Goal: Transaction & Acquisition: Purchase product/service

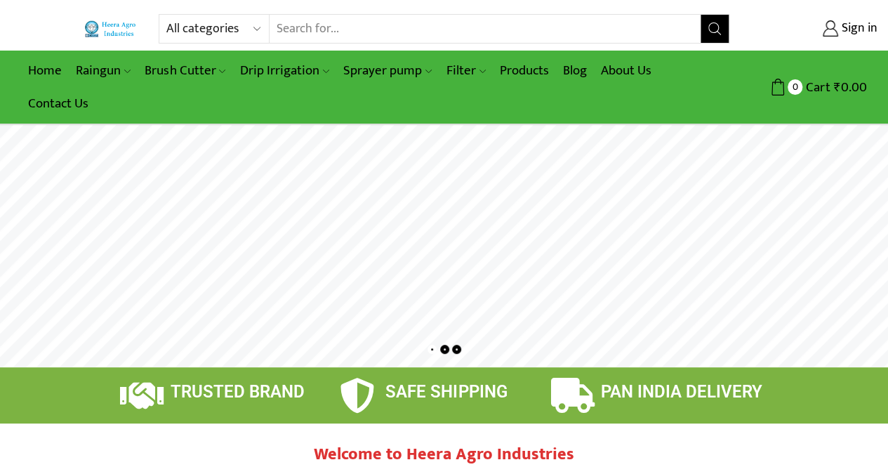
type input "[EMAIL_ADDRESS][PERSON_NAME][DOMAIN_NAME]"
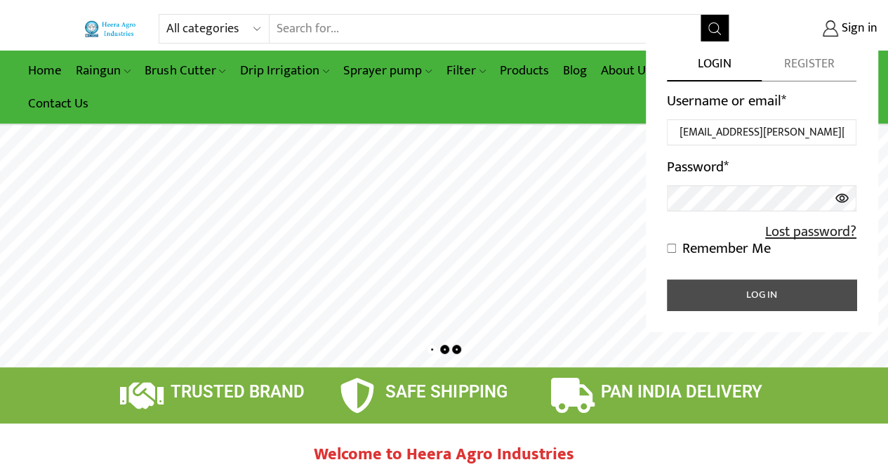
click at [760, 291] on button "Log in" at bounding box center [762, 294] width 190 height 31
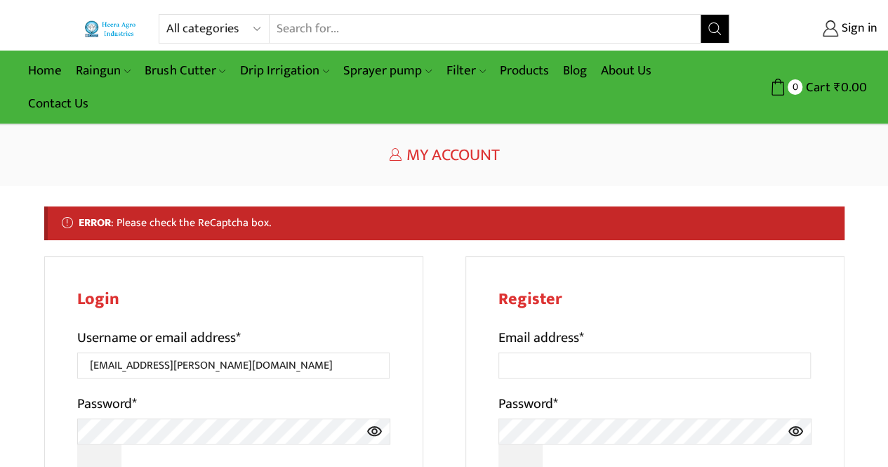
click at [372, 432] on icon at bounding box center [374, 431] width 16 height 26
click at [859, 24] on span "Sign in" at bounding box center [857, 29] width 39 height 18
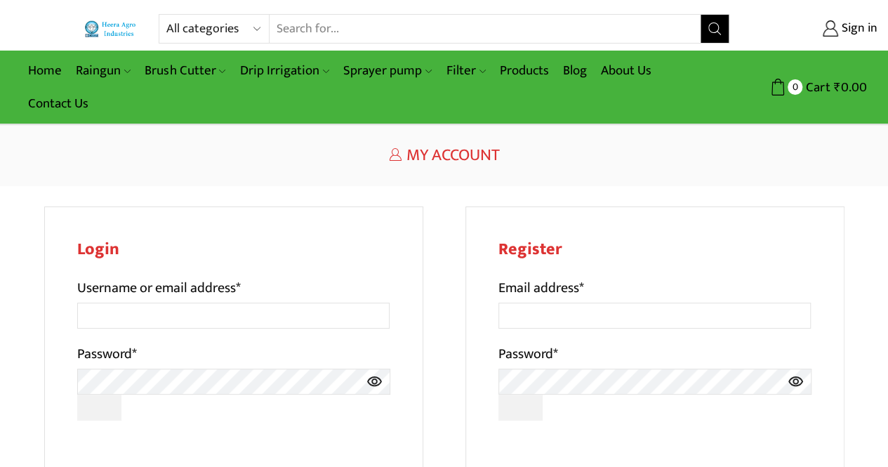
type input "[EMAIL_ADDRESS][PERSON_NAME][DOMAIN_NAME]"
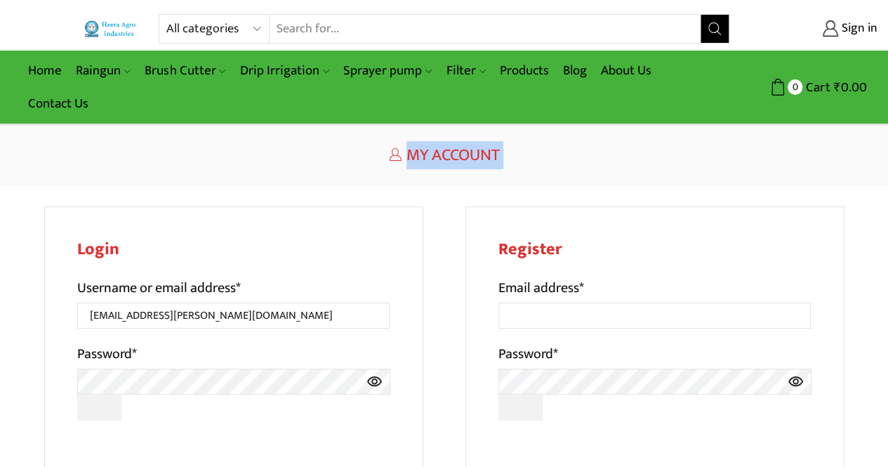
drag, startPoint x: 886, startPoint y: 107, endPoint x: 897, endPoint y: 245, distance: 138.8
click at [887, 245] on html "All categories Accessories Air Release Valve Brush Cutter Domestic Use Drip Irr…" at bounding box center [444, 400] width 888 height 800
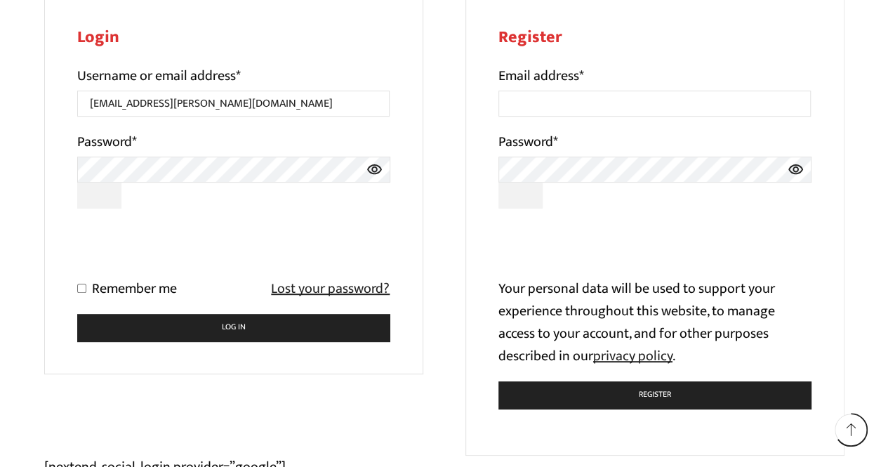
scroll to position [214, 0]
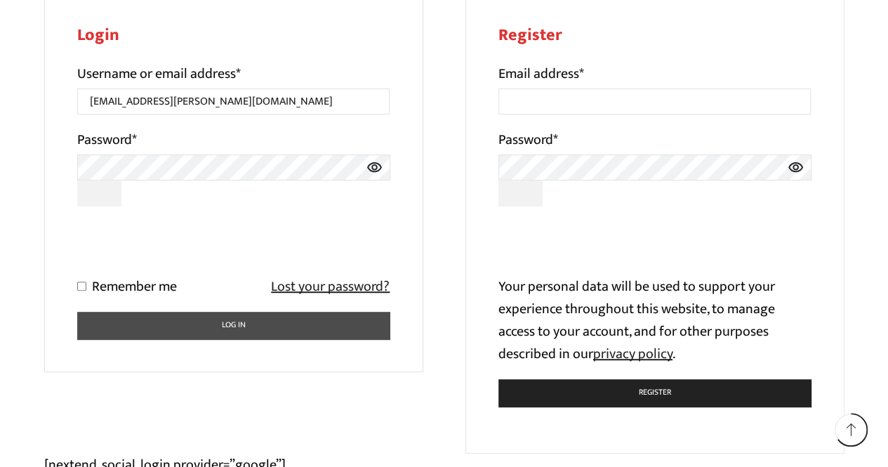
click at [346, 329] on button "Log in" at bounding box center [233, 325] width 313 height 27
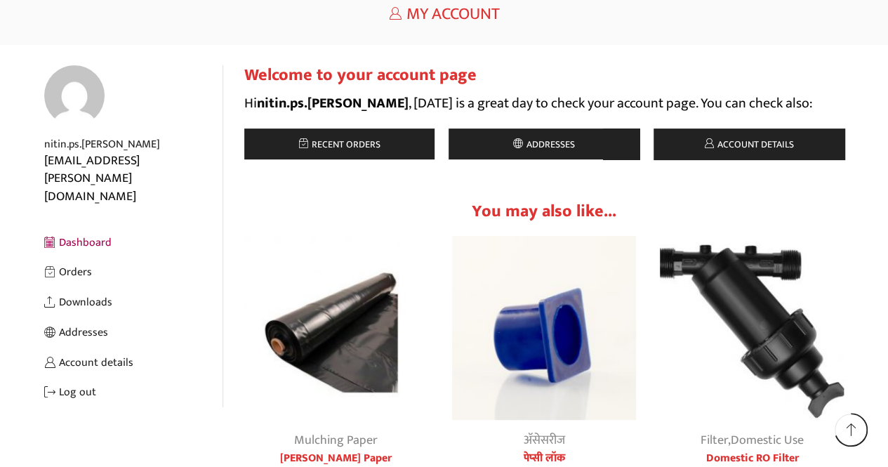
scroll to position [47, 0]
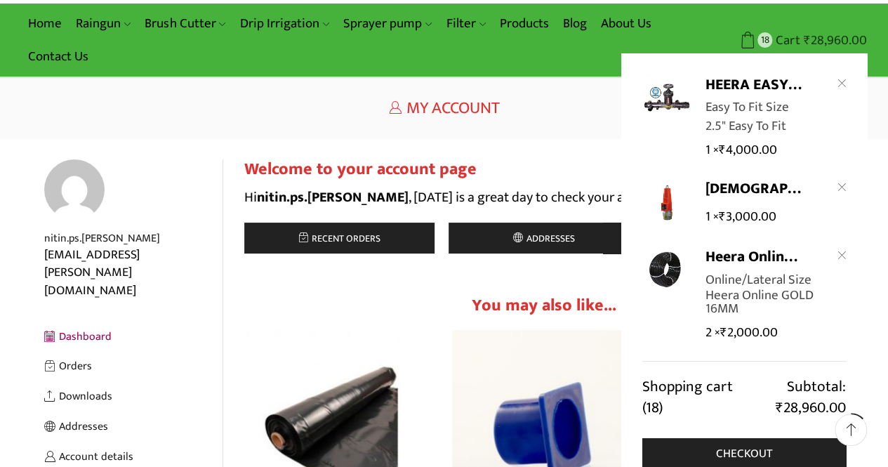
click at [786, 39] on span "Cart" at bounding box center [786, 40] width 28 height 19
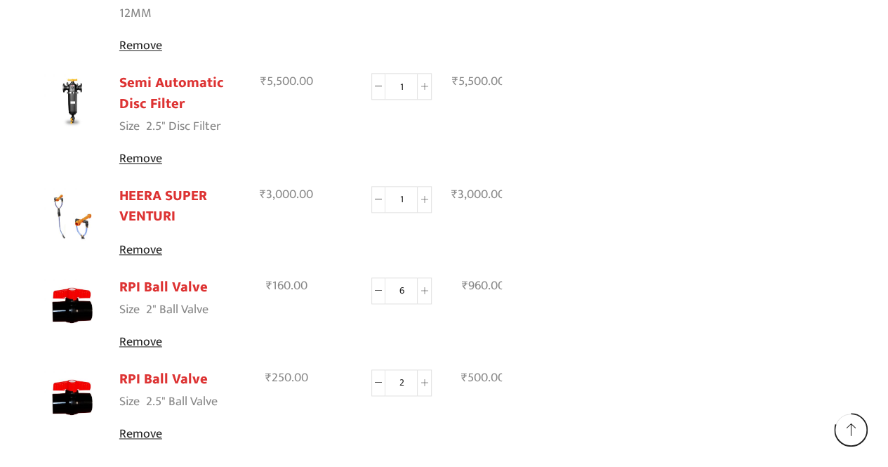
scroll to position [741, 0]
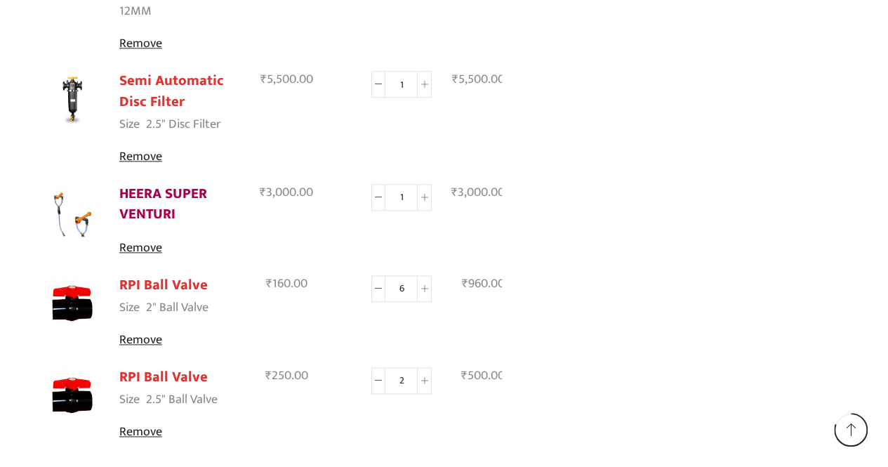
click at [152, 188] on link "HEERA SUPER VENTURI" at bounding box center [163, 204] width 88 height 44
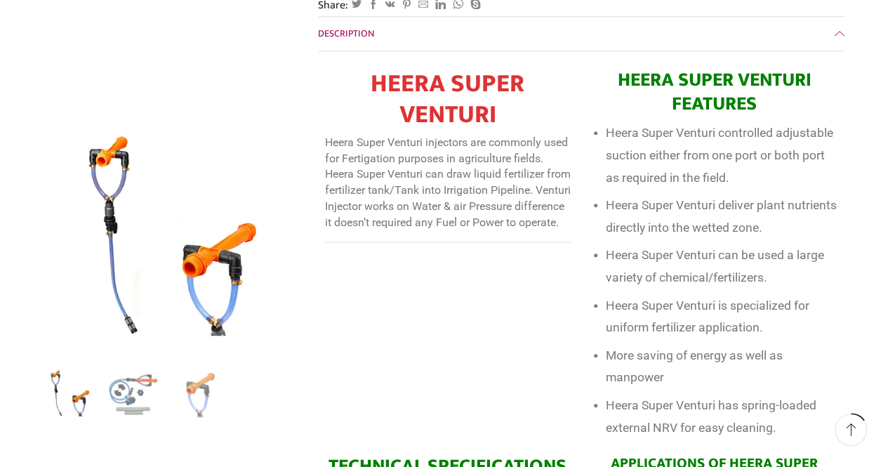
scroll to position [495, 0]
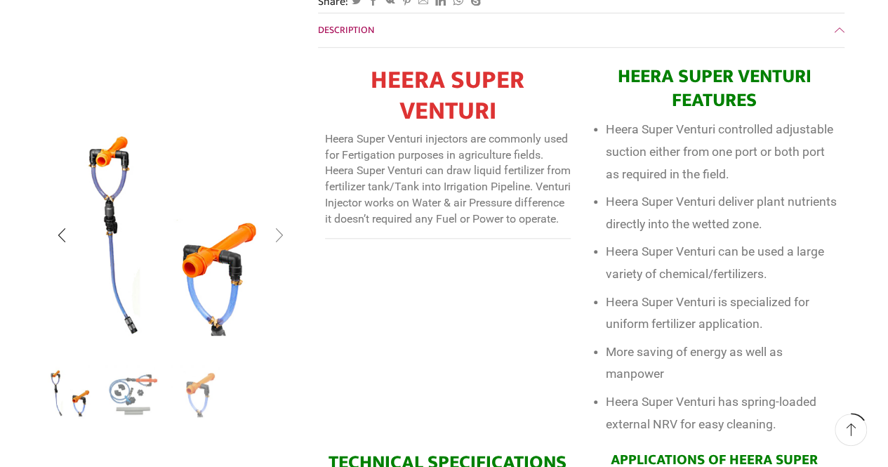
click at [281, 241] on div "Next slide" at bounding box center [278, 235] width 35 height 35
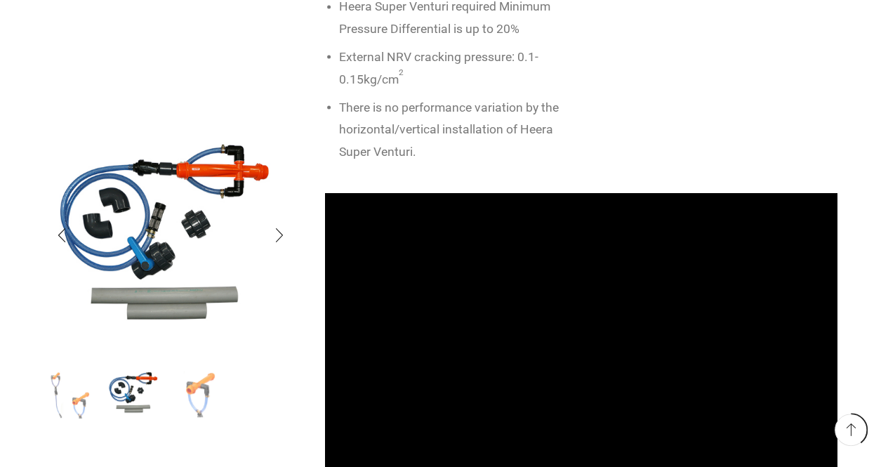
scroll to position [1293, 0]
click at [197, 395] on img "3 / 3" at bounding box center [200, 392] width 58 height 58
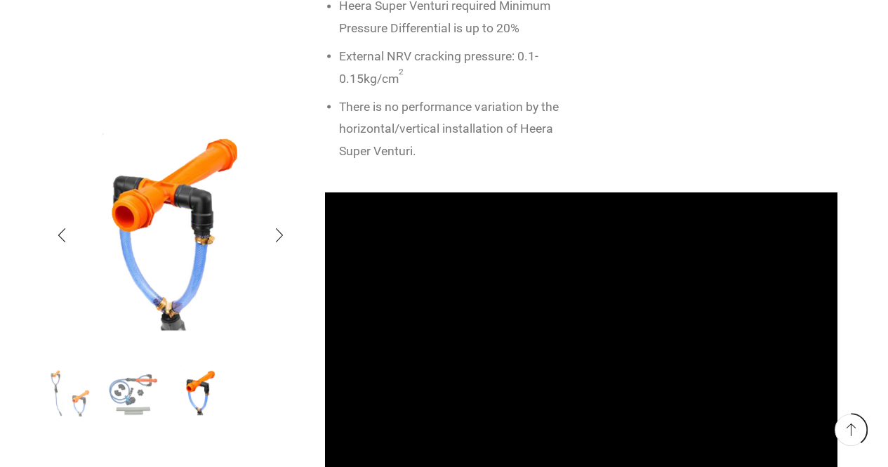
drag, startPoint x: 131, startPoint y: 400, endPoint x: 64, endPoint y: 397, distance: 66.8
click at [64, 397] on img "1 / 3" at bounding box center [70, 392] width 58 height 58
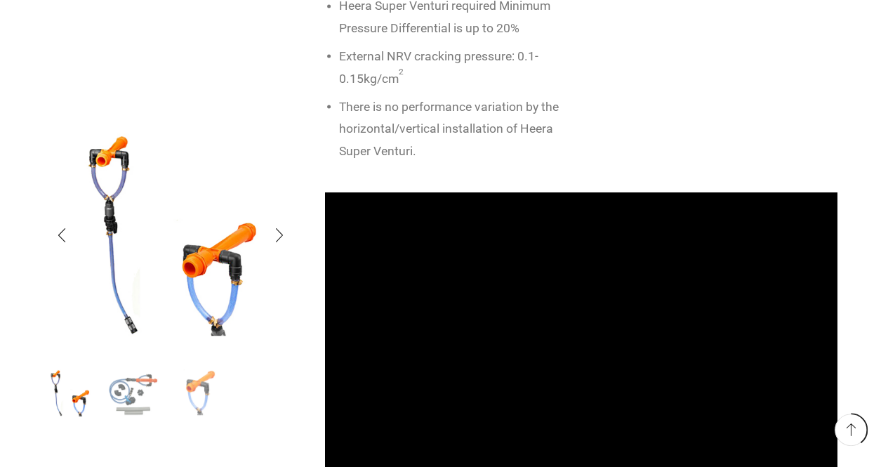
click at [192, 399] on img "3 / 3" at bounding box center [200, 392] width 58 height 58
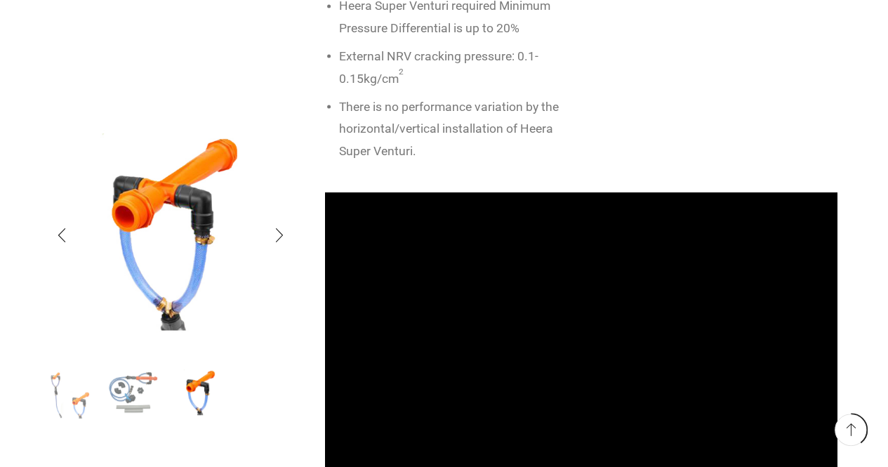
click at [105, 397] on img "2 / 3" at bounding box center [134, 392] width 58 height 58
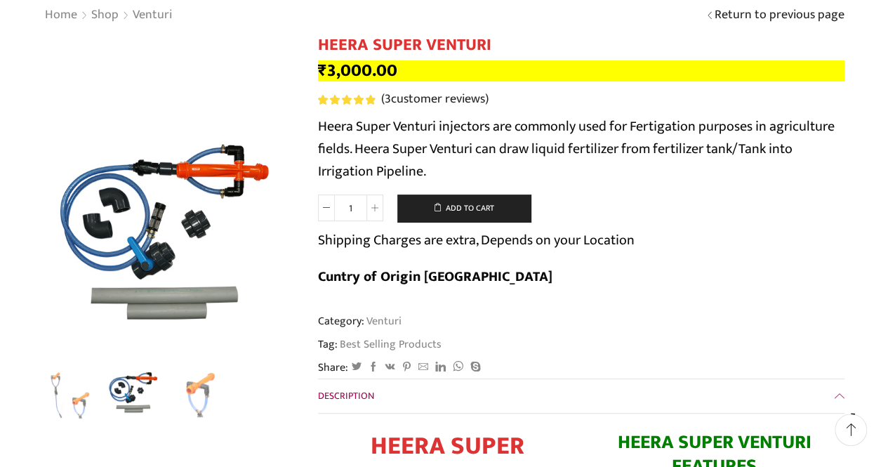
scroll to position [0, 0]
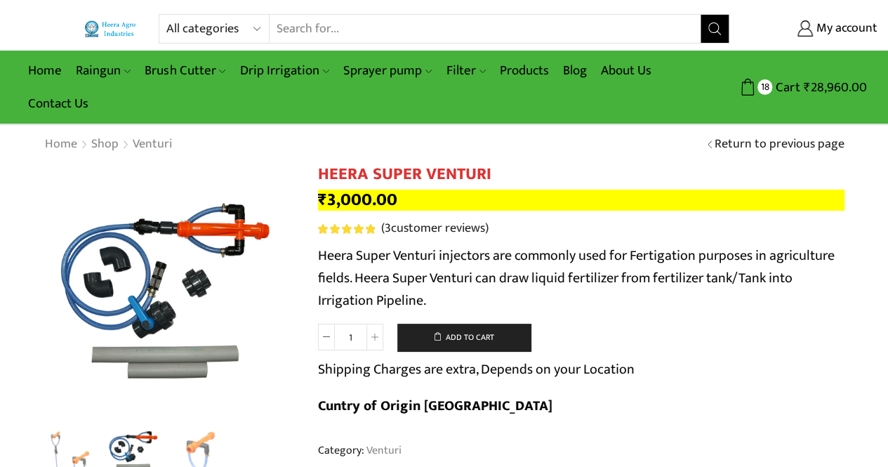
click at [444, 30] on input "Search input" at bounding box center [485, 29] width 431 height 28
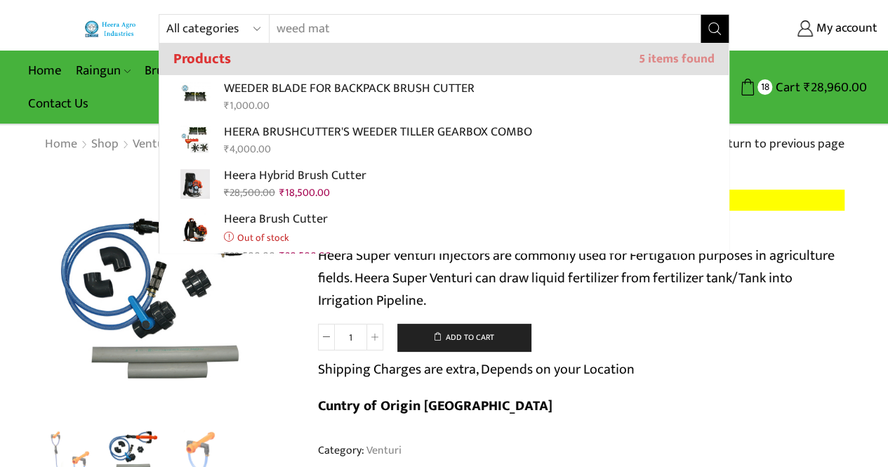
type input "weed mat"
click at [717, 32] on icon "Search button" at bounding box center [714, 28] width 13 height 13
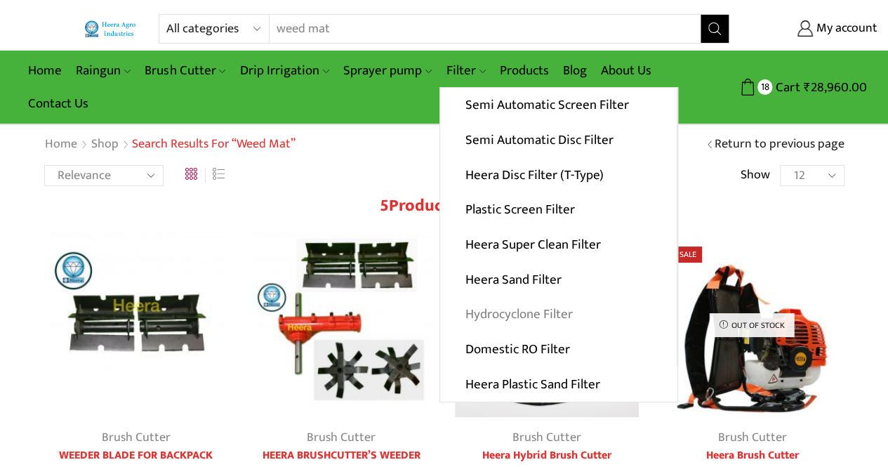
click at [494, 319] on link "Hydrocyclone Filter" at bounding box center [558, 314] width 237 height 35
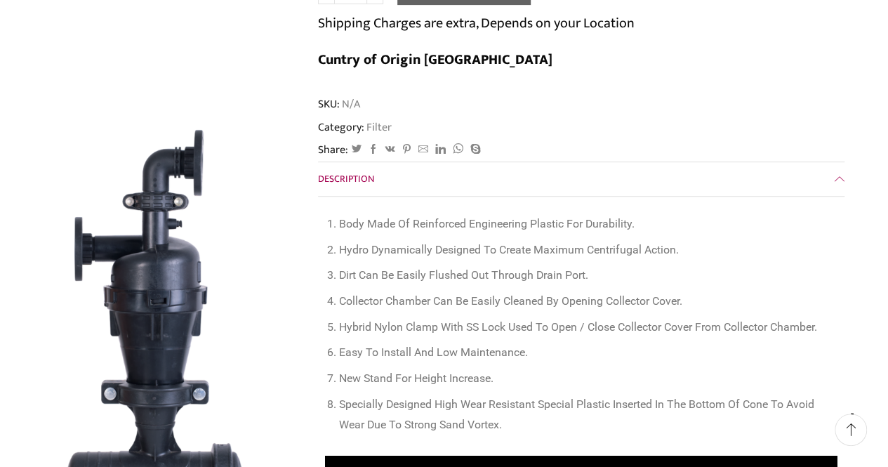
scroll to position [90, 0]
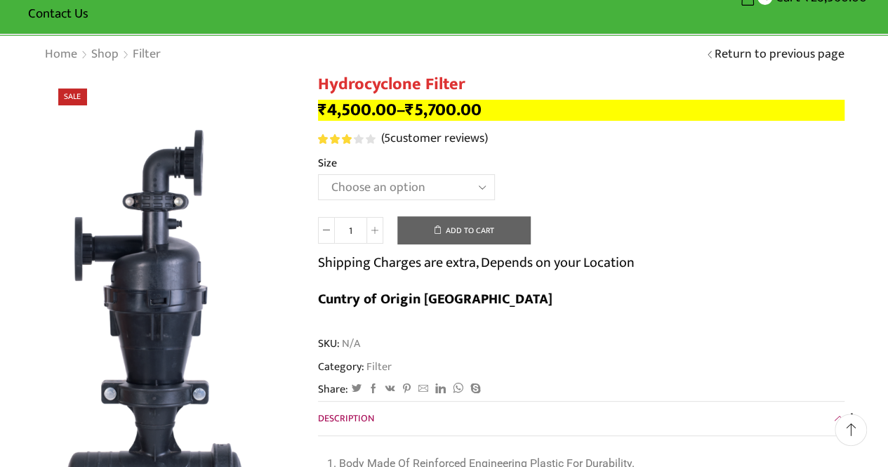
click at [455, 189] on select "Choose an option 2" Hydrocyclone Filter 2.5" Hydrocyclone Filter 3" Hydrocyclon…" at bounding box center [406, 187] width 177 height 26
click at [318, 174] on select "Choose an option 2" Hydrocyclone Filter 2.5" Hydrocyclone Filter 3" Hydrocyclon…" at bounding box center [406, 187] width 177 height 26
select select "2.5" Hydrocyclone Filter"
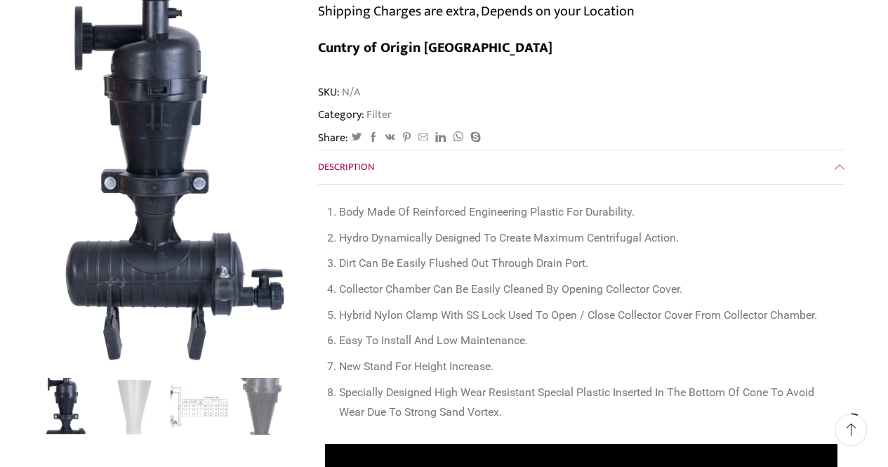
scroll to position [379, 0]
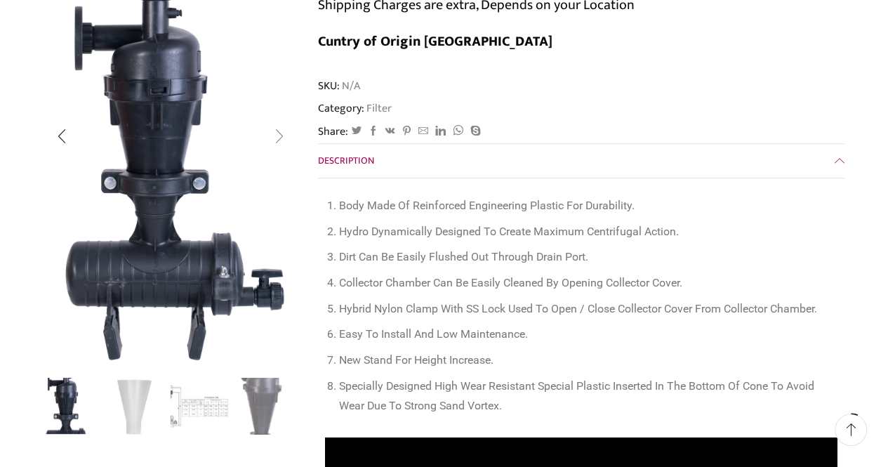
click at [284, 147] on div "Next slide" at bounding box center [278, 136] width 35 height 35
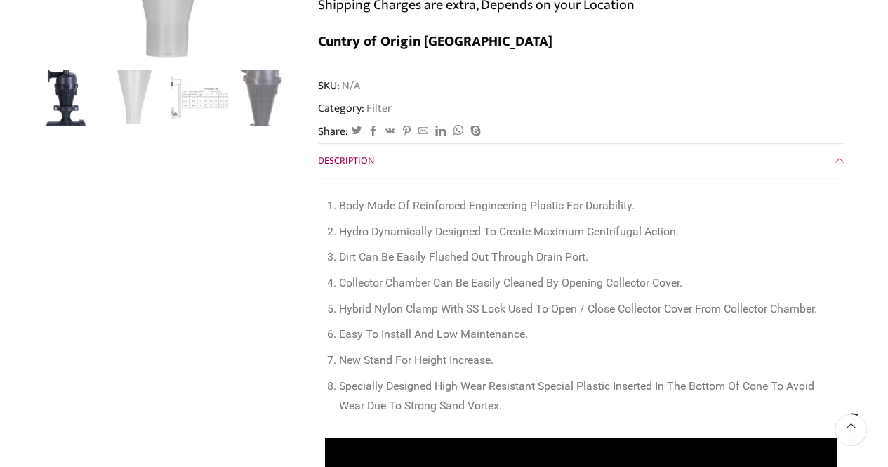
click at [140, 98] on img "2 / 4" at bounding box center [134, 96] width 58 height 58
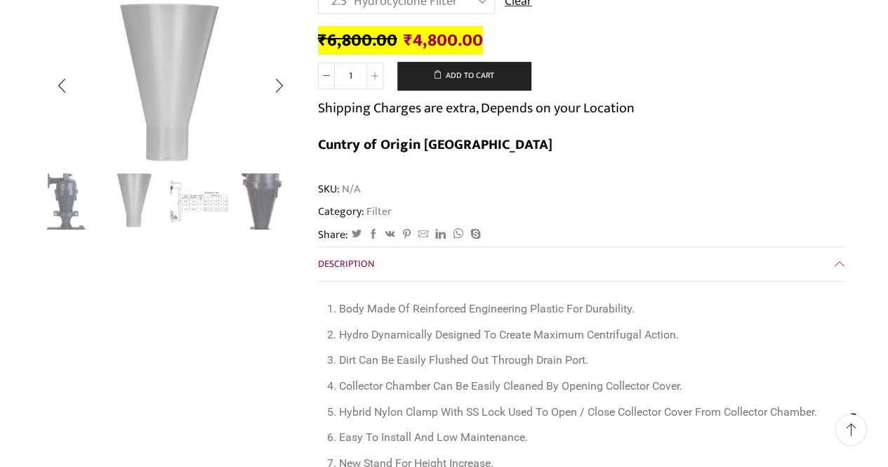
scroll to position [275, 0]
click at [202, 203] on img "3 / 4" at bounding box center [200, 200] width 58 height 58
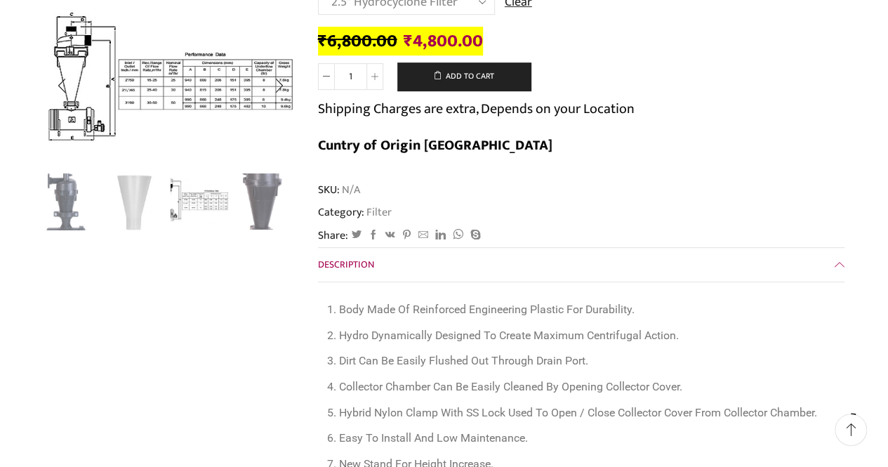
click at [266, 188] on img "4 / 4" at bounding box center [264, 200] width 58 height 58
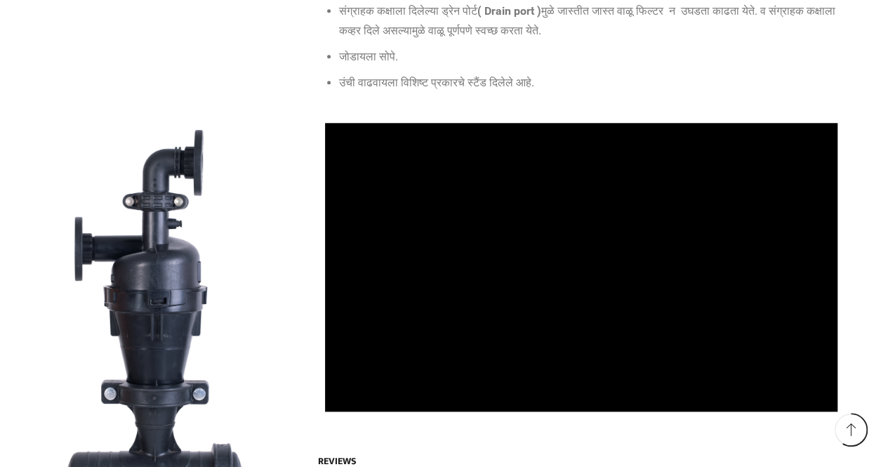
scroll to position [3295, 0]
